Goal: Entertainment & Leisure: Consume media (video, audio)

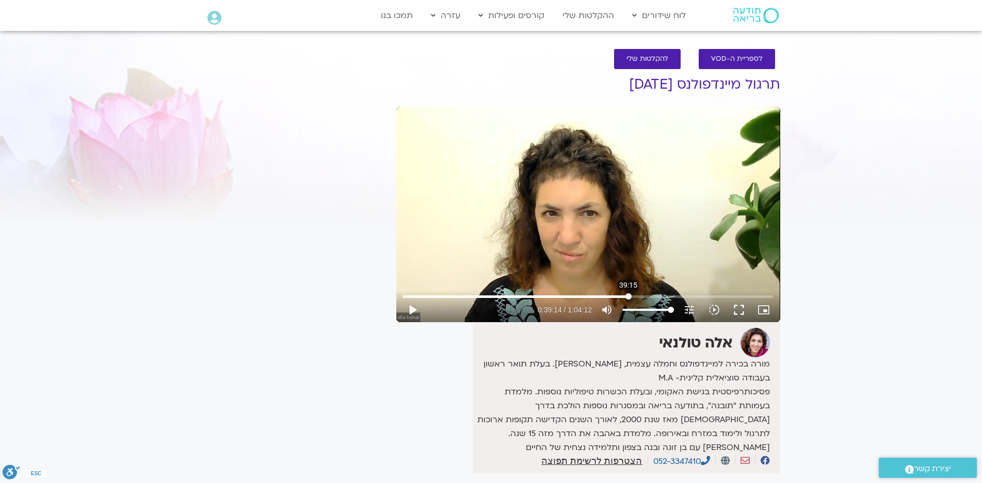
click at [628, 295] on input "Seek" at bounding box center [588, 297] width 370 height 6
click at [413, 306] on button "play_arrow" at bounding box center [412, 310] width 25 height 25
click at [644, 295] on input "Seek" at bounding box center [588, 297] width 370 height 6
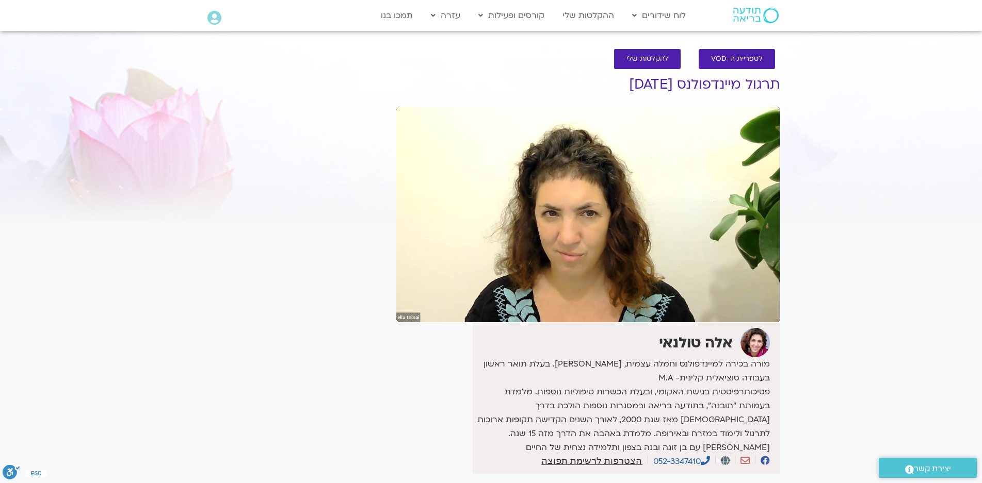
click at [205, 362] on div "It seems we can't find what you're looking for. It seems we can't find what you…" at bounding box center [294, 305] width 194 height 493
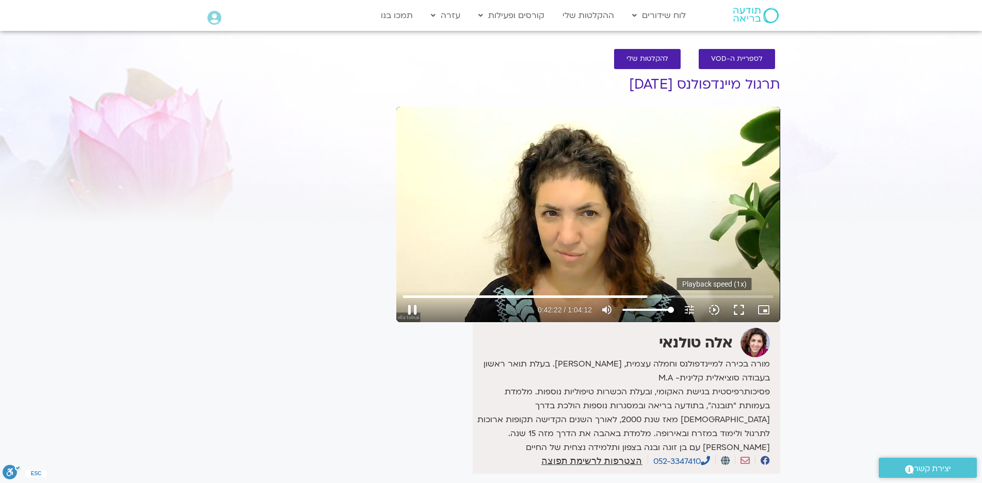
click at [711, 307] on icon "slow_motion_video" at bounding box center [714, 310] width 12 height 12
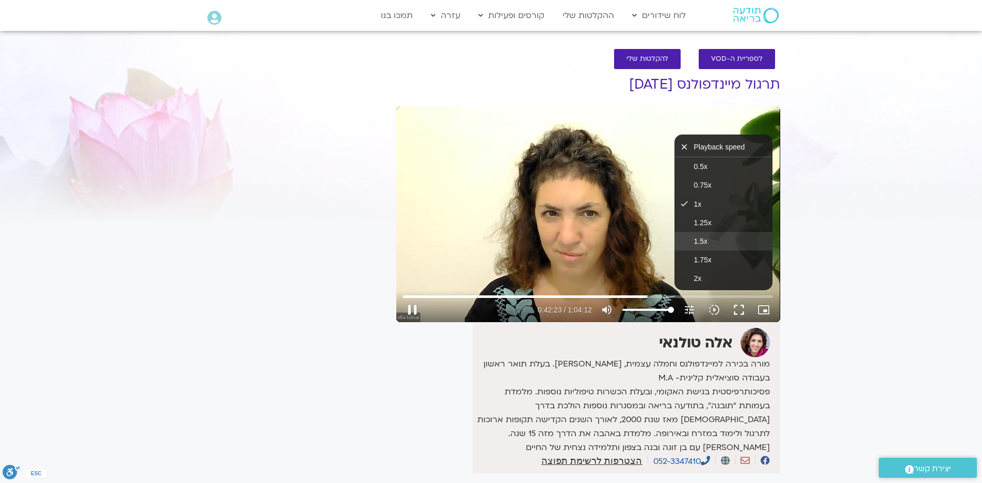
click at [703, 240] on span "1.5x" at bounding box center [700, 241] width 13 height 8
click at [604, 237] on div "Skip Ad 47:32 pause 0:42:25 / 1:04:12 volume_up Mute tune Resolution Auto 720p …" at bounding box center [588, 215] width 384 height 216
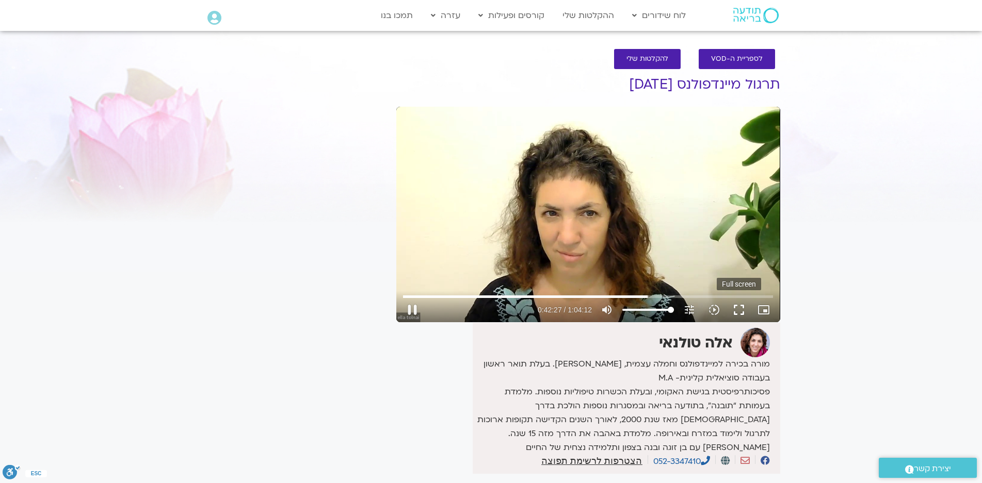
click at [735, 309] on button "fullscreen" at bounding box center [738, 310] width 25 height 25
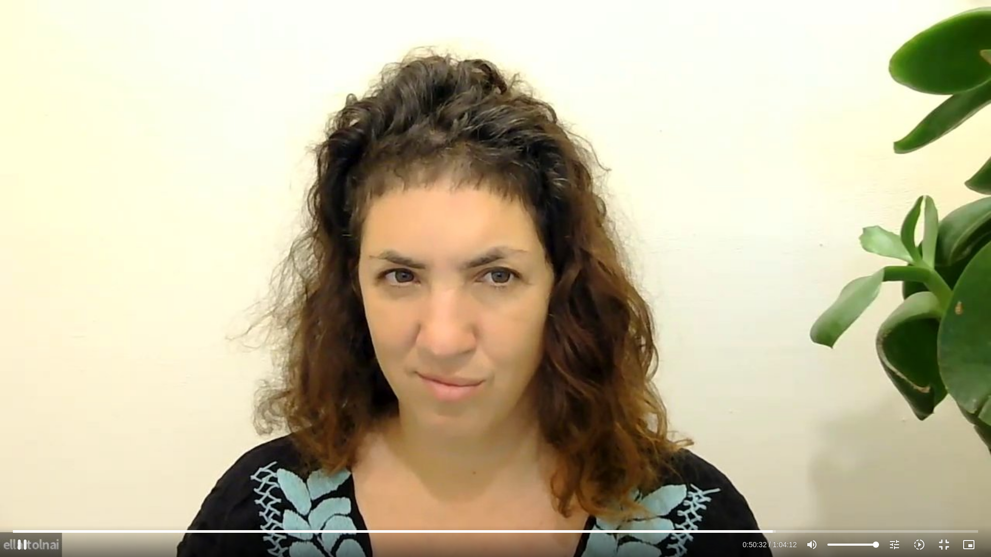
click at [479, 323] on div "Skip Ad 56:44 pause 0:50:32 / 1:04:12 volume_up Mute tune Resolution Auto 720p …" at bounding box center [495, 278] width 991 height 557
click at [480, 323] on div "Skip Ad 56:44 play_arrow 0:50:32 / 1:04:12 volume_up Mute tune Resolution Auto …" at bounding box center [495, 278] width 991 height 557
click at [943, 543] on button "fullscreen_exit" at bounding box center [943, 544] width 25 height 25
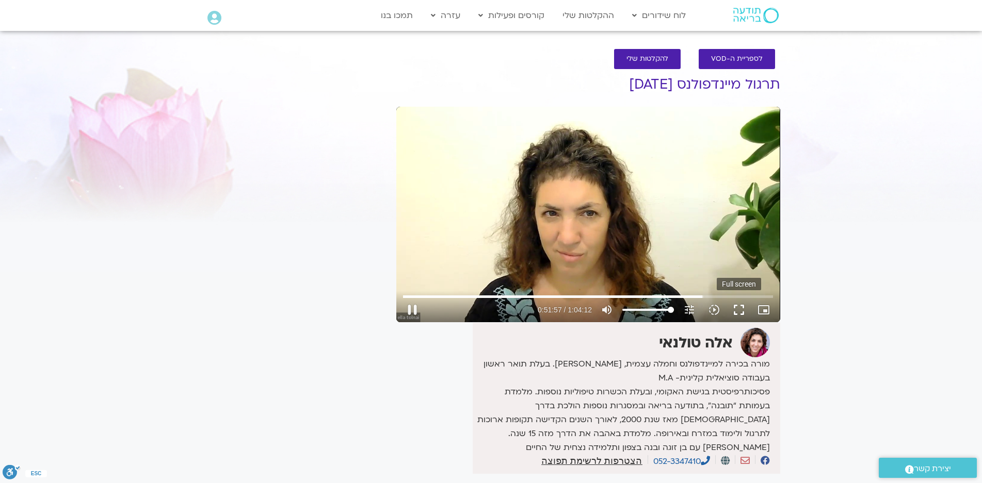
click at [736, 309] on button "fullscreen" at bounding box center [738, 310] width 25 height 25
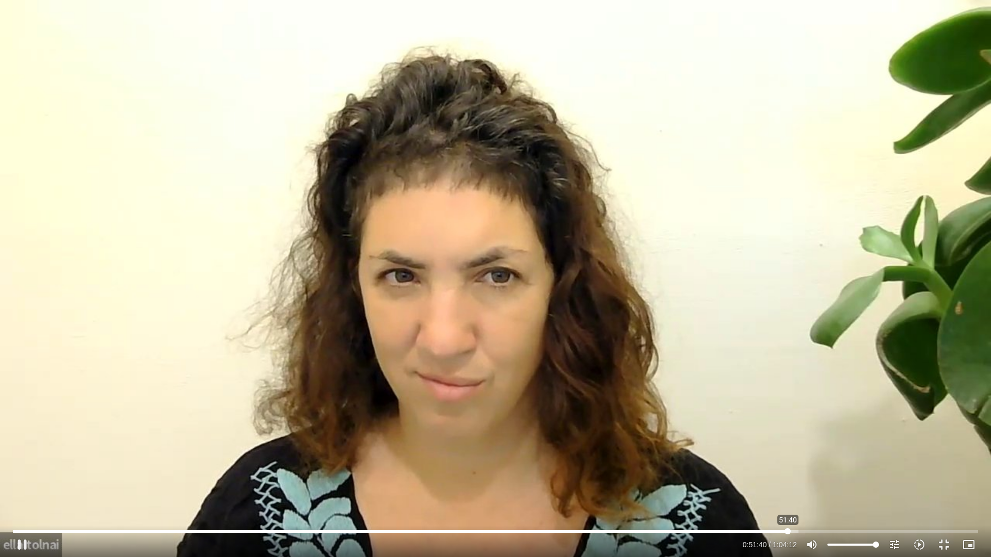
click at [787, 531] on input "Seek" at bounding box center [495, 531] width 965 height 6
click at [764, 222] on div "Skip Ad 51:40 pause 0:59:46 / 1:04:12 volume_up Mute tune Resolution Auto 720p …" at bounding box center [495, 278] width 991 height 557
click at [906, 532] on input "Seek" at bounding box center [495, 531] width 965 height 6
click at [905, 531] on input "Seek" at bounding box center [495, 531] width 965 height 6
click at [903, 532] on input "Seek" at bounding box center [495, 531] width 965 height 6
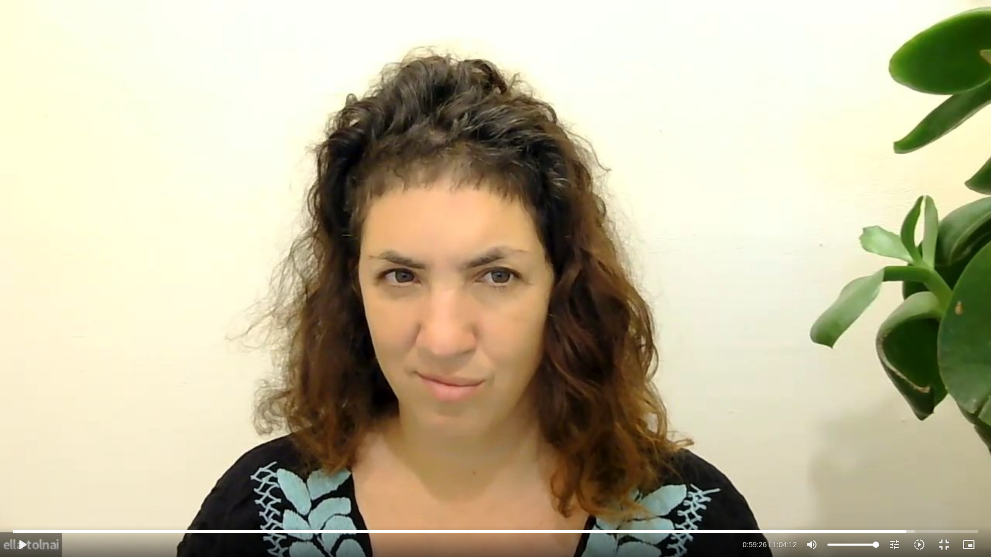
drag, startPoint x: 647, startPoint y: 368, endPoint x: 669, endPoint y: 365, distance: 21.8
click at [656, 369] on div "Skip Ad 59:33 play_arrow 0:59:26 / 1:04:12 volume_up Mute tune Resolution Auto …" at bounding box center [495, 278] width 991 height 557
click at [940, 542] on button "fullscreen_exit" at bounding box center [943, 544] width 25 height 25
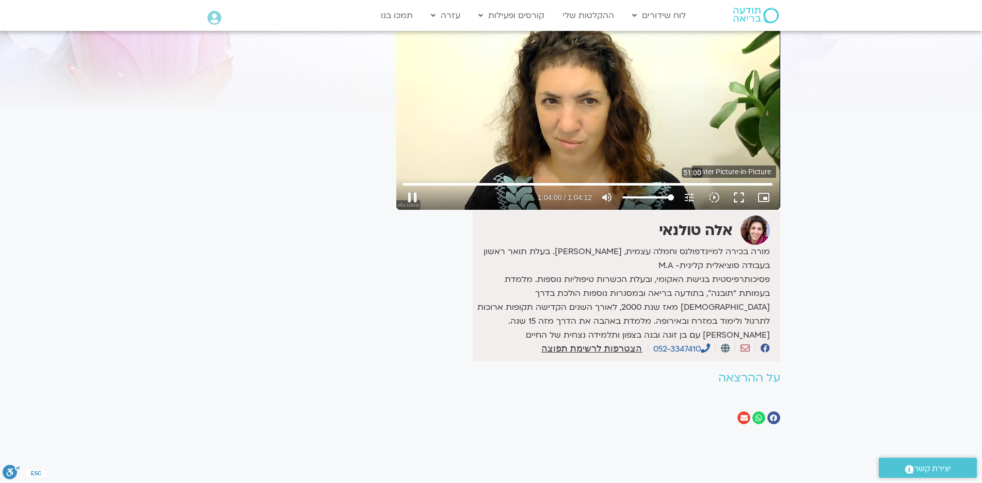
type input "3840.994353"
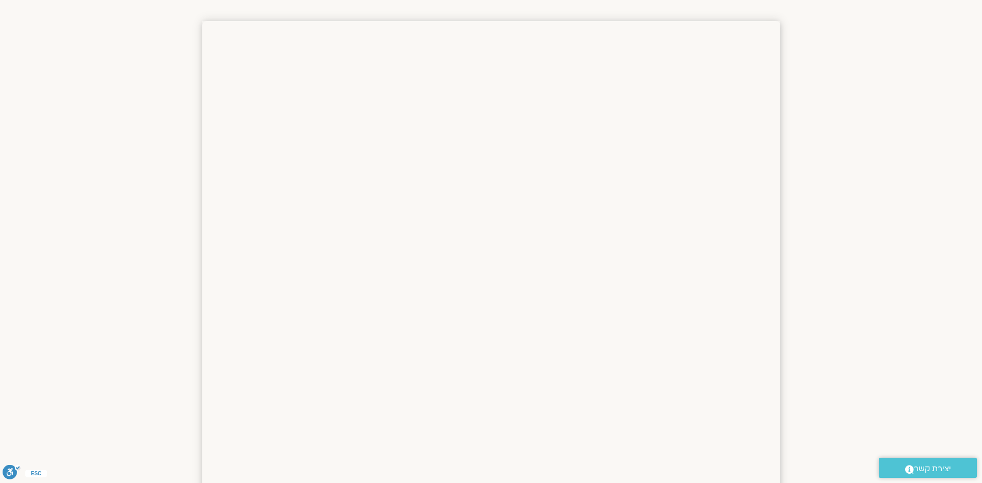
click at [901, 174] on section at bounding box center [491, 413] width 982 height 825
click at [857, 200] on section at bounding box center [491, 413] width 982 height 825
drag, startPoint x: 809, startPoint y: 279, endPoint x: 807, endPoint y: 271, distance: 7.9
click at [809, 276] on section at bounding box center [491, 413] width 982 height 825
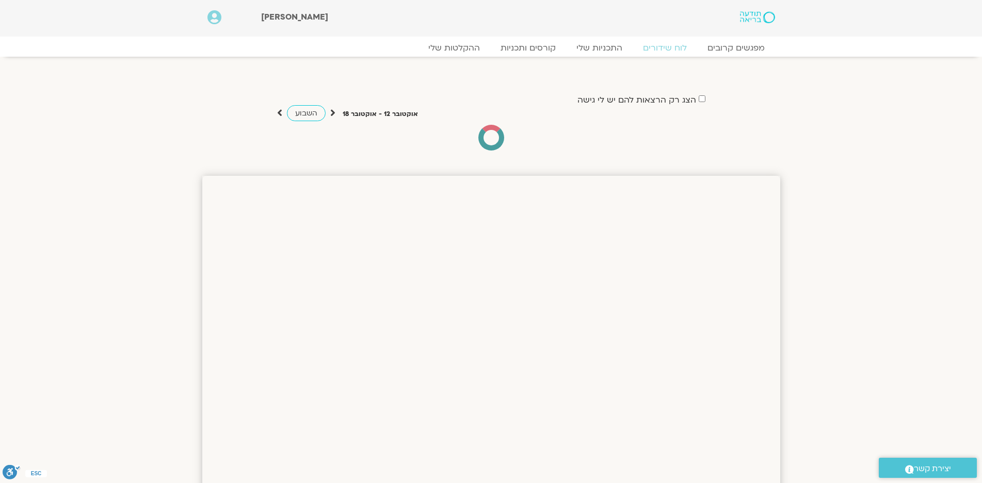
click at [778, 136] on div "הצג רק הרצאות להם יש לי גישה אוקטובר 12 - אוקטובר 18 השבוע להציג אירועים שפתוחי…" at bounding box center [491, 122] width 578 height 58
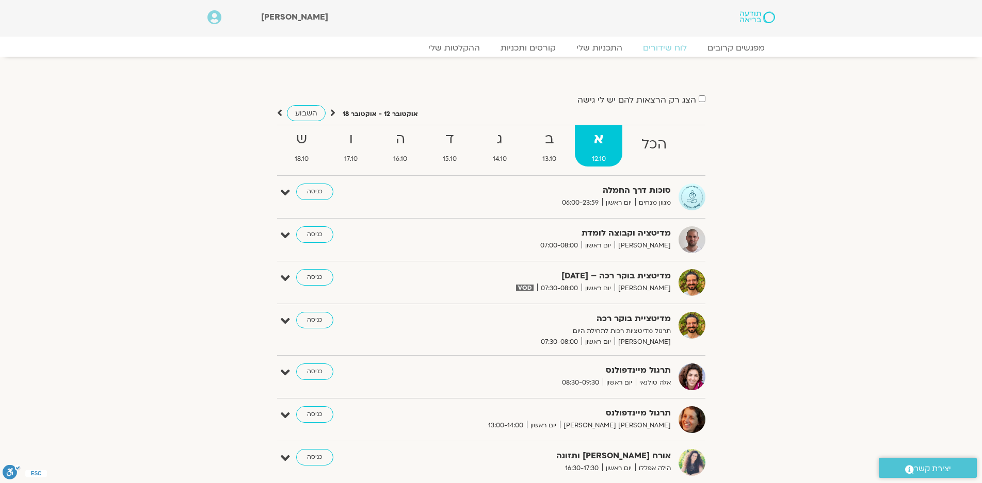
click at [716, 152] on div "הצג רק הרצאות להם יש לי גישה אוקטובר 12 - אוקטובר 18 השבוע להציג אירועים שפתוחי…" at bounding box center [491, 357] width 578 height 528
click at [796, 205] on section "הצג רק הרצאות להם יש לי גישה אוקטובר 12 - אוקטובר 18 השבוע להציג אירועים שפתוחי…" at bounding box center [491, 346] width 982 height 559
click at [799, 203] on section "הצג רק הרצאות להם יש לי גישה אוקטובר 12 - אוקטובר 18 השבוע להציג אירועים שפתוחי…" at bounding box center [491, 346] width 982 height 559
click at [843, 28] on section "שלום טליה Main Menu אזור אישי הזמנות התנתקות פרטי המורה הוספת אירוע" at bounding box center [491, 18] width 982 height 37
drag, startPoint x: 843, startPoint y: 28, endPoint x: 836, endPoint y: 105, distance: 77.2
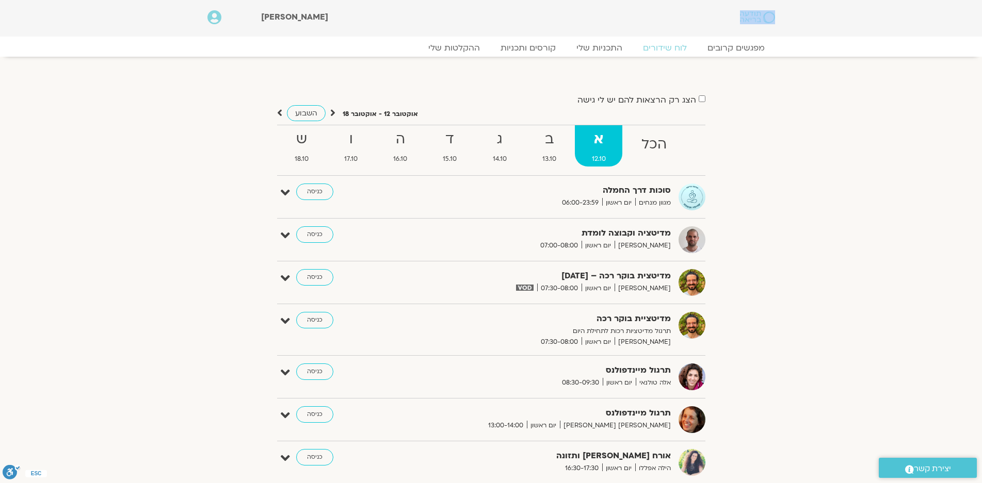
click at [843, 34] on section "שלום טליה Main Menu אזור אישי הזמנות התנתקות פרטי המורה הוספת אירוע" at bounding box center [491, 18] width 982 height 37
click at [770, 307] on div "הצג רק הרצאות להם יש לי גישה אוקטובר 12 - אוקטובר 18 השבוע להציג אירועים שפתוחי…" at bounding box center [491, 357] width 578 height 528
click at [772, 305] on div "הצג רק הרצאות להם יש לי גישה אוקטובר 12 - אוקטובר 18 השבוע להציג אירועים שפתוחי…" at bounding box center [491, 357] width 578 height 528
drag, startPoint x: 774, startPoint y: 299, endPoint x: 806, endPoint y: 305, distance: 33.0
click at [806, 305] on section "הצג רק הרצאות להם יש לי גישה אוקטובר 12 - אוקטובר 18 השבוע להציג אירועים שפתוחי…" at bounding box center [491, 346] width 982 height 559
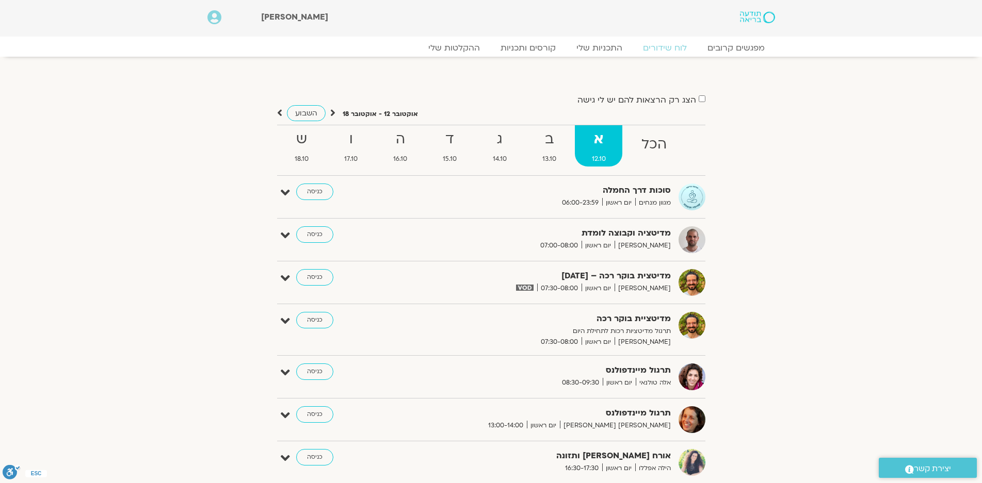
click at [507, 287] on div "מדיטצית בוקר רכה – 12.10.25 שגב הורוביץ יום ראשון 07:30-08:00" at bounding box center [547, 281] width 258 height 25
click at [495, 271] on strong "מדיטצית בוקר רכה – 12.10.25" at bounding box center [544, 276] width 253 height 14
click at [496, 247] on div "מדיטציה וקבוצה לומדת דקל קנטי יום ראשון 07:00-08:00" at bounding box center [547, 238] width 258 height 25
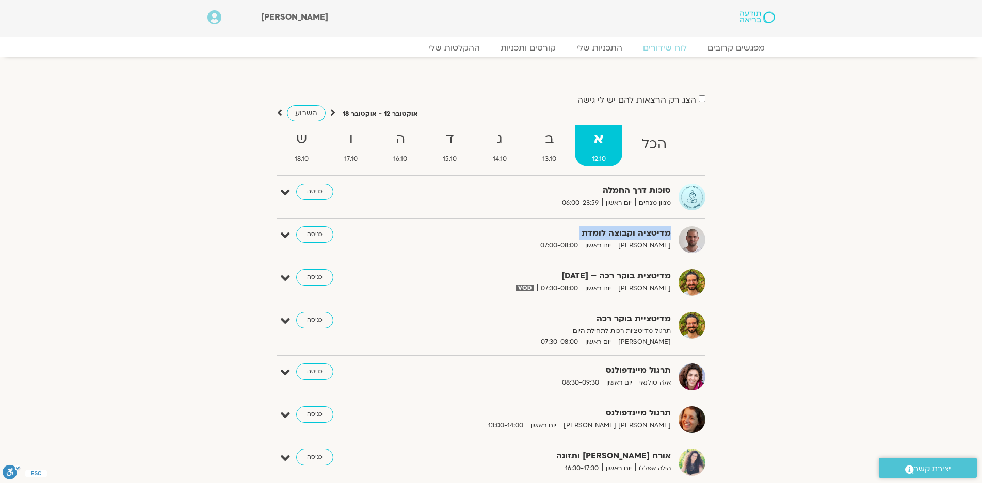
click at [497, 245] on div "מדיטציה וקבוצה לומדת דקל קנטי יום ראשון 07:00-08:00" at bounding box center [547, 238] width 258 height 25
click at [815, 287] on section "הצג רק הרצאות להם יש לי גישה אוקטובר 12 - אוקטובר 18 השבוע להציג אירועים שפתוחי…" at bounding box center [491, 346] width 982 height 559
click at [815, 286] on section "הצג רק הרצאות להם יש לי גישה אוקטובר 12 - אוקטובר 18 השבוע להציג אירועים שפתוחי…" at bounding box center [491, 346] width 982 height 559
click at [815, 284] on section "הצג רק הרצאות להם יש לי גישה אוקטובר 12 - אוקטובר 18 השבוע להציג אירועים שפתוחי…" at bounding box center [491, 346] width 982 height 559
click at [816, 284] on section "הצג רק הרצאות להם יש לי גישה אוקטובר 12 - אוקטובר 18 השבוע להציג אירועים שפתוחי…" at bounding box center [491, 346] width 982 height 559
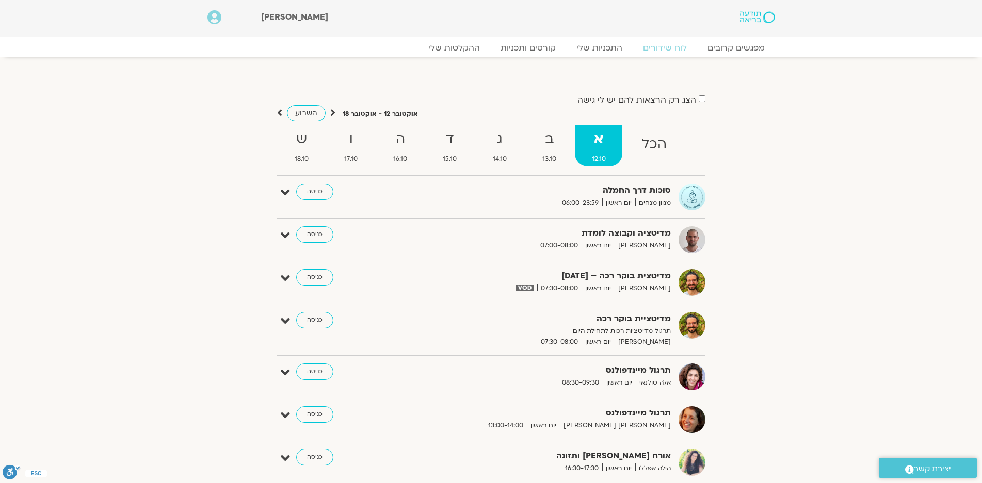
click at [817, 294] on section "הצג רק הרצאות להם יש לי גישה אוקטובר 12 - אוקטובר 18 השבוע להציג אירועים שפתוחי…" at bounding box center [491, 346] width 982 height 559
click at [782, 271] on div "הצג רק הרצאות להם יש לי גישה אוקטובר 12 - אוקטובר 18 השבוע להציג אירועים שפתוחי…" at bounding box center [491, 346] width 588 height 559
click at [82, 277] on section "הצג רק הרצאות להם יש לי גישה אוקטובר 12 - אוקטובר 18 השבוע להציג אירועים שפתוחי…" at bounding box center [491, 346] width 982 height 559
click at [88, 275] on section "הצג רק הרצאות להם יש לי גישה אוקטובר 12 - אוקטובר 18 השבוע להציג אירועים שפתוחי…" at bounding box center [491, 346] width 982 height 559
click at [89, 271] on section "הצג רק הרצאות להם יש לי גישה אוקטובר 12 - אוקטובר 18 השבוע להציג אירועים שפתוחי…" at bounding box center [491, 346] width 982 height 559
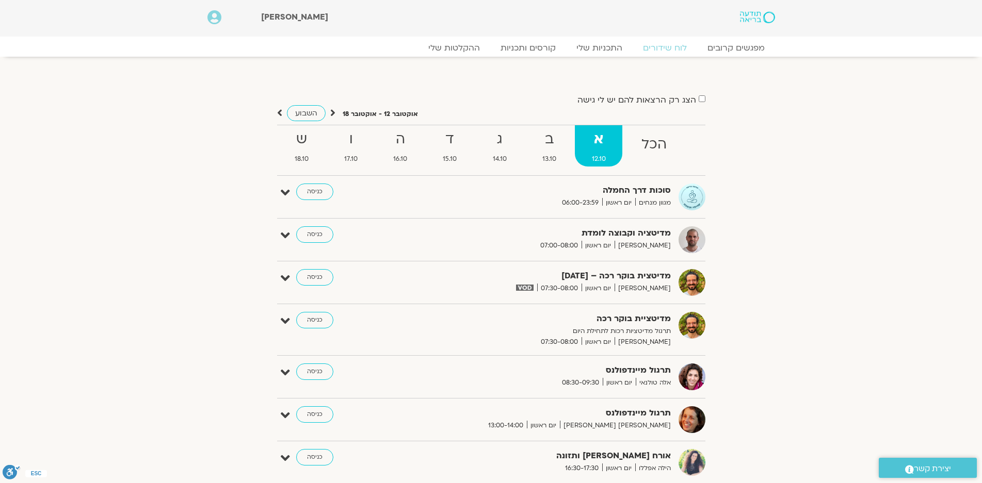
click at [91, 266] on section "הצג רק הרצאות להם יש לי גישה אוקטובר 12 - אוקטובר 18 השבוע להציג אירועים שפתוחי…" at bounding box center [491, 346] width 982 height 559
drag, startPoint x: 755, startPoint y: 283, endPoint x: 760, endPoint y: 284, distance: 5.3
click at [760, 284] on div "הצג רק הרצאות להם יש לי גישה אוקטובר 12 - אוקטובר 18 השבוע להציג אירועים שפתוחי…" at bounding box center [491, 357] width 578 height 528
click at [819, 202] on section "הצג רק הרצאות להם יש לי גישה אוקטובר 12 - אוקטובר 18 השבוע להציג אירועים שפתוחי…" at bounding box center [491, 346] width 982 height 559
click at [818, 283] on section "הצג רק הרצאות להם יש לי גישה אוקטובר 12 - אוקטובר 18 השבוע להציג אירועים שפתוחי…" at bounding box center [491, 346] width 982 height 559
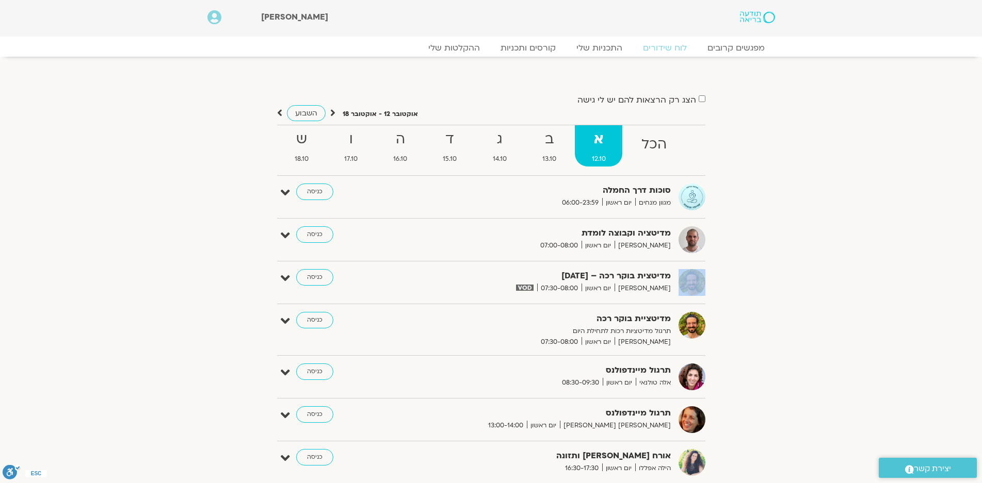
click at [818, 283] on section "הצג רק הרצאות להם יש לי גישה אוקטובר 12 - אוקטובר 18 השבוע להציג אירועים שפתוחי…" at bounding box center [491, 346] width 982 height 559
click at [821, 272] on section "הצג רק הרצאות להם יש לי גישה אוקטובר 12 - אוקטובר 18 השבוע להציג אירועים שפתוחי…" at bounding box center [491, 346] width 982 height 559
drag, startPoint x: 821, startPoint y: 272, endPoint x: 724, endPoint y: 271, distance: 96.5
click at [724, 271] on section "הצג רק הרצאות להם יש לי גישה אוקטובר 12 - אוקטובר 18 השבוע להציג אירועים שפתוחי…" at bounding box center [491, 346] width 982 height 559
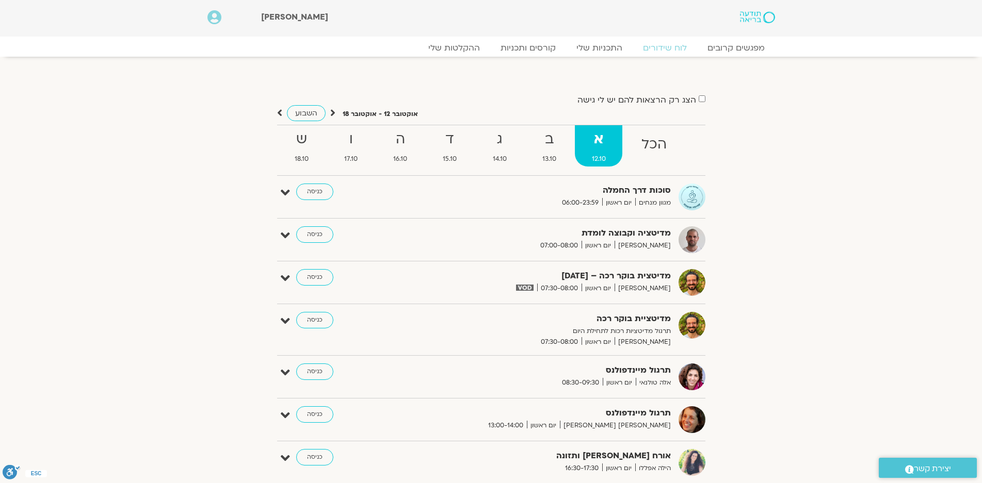
click at [780, 316] on div "הצג רק הרצאות להם יש לי גישה אוקטובר 12 - אוקטובר 18 השבוע להציג אירועים שפתוחי…" at bounding box center [491, 346] width 588 height 559
drag, startPoint x: 777, startPoint y: 312, endPoint x: 783, endPoint y: 250, distance: 62.1
click at [783, 296] on div "הצג רק הרצאות להם יש לי גישה אוקטובר 12 - אוקטובר 18 השבוע להציג אירועים שפתוחי…" at bounding box center [491, 346] width 588 height 559
